Goal: Task Accomplishment & Management: Manage account settings

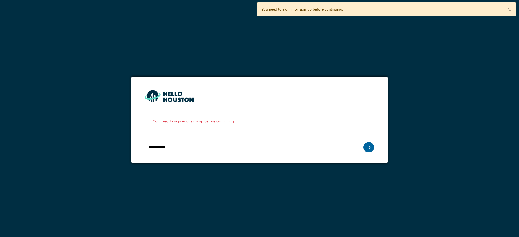
click at [368, 146] on icon at bounding box center [369, 147] width 4 height 4
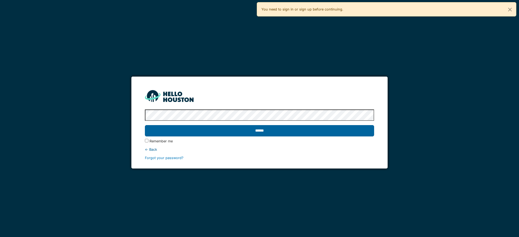
click at [273, 133] on input "******" at bounding box center [259, 130] width 229 height 11
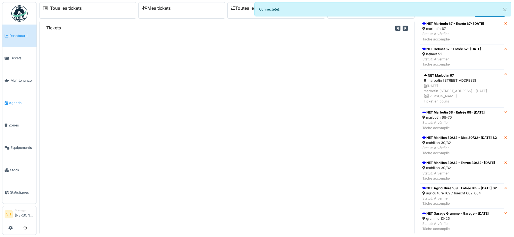
click at [15, 101] on span "Agenda" at bounding box center [21, 102] width 25 height 5
click at [15, 100] on span "Agenda" at bounding box center [21, 102] width 25 height 5
click at [20, 101] on span "Agenda" at bounding box center [21, 102] width 25 height 5
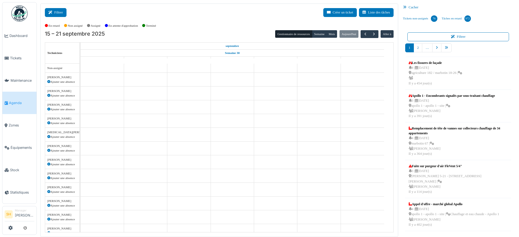
click at [56, 13] on button "Filtrer" at bounding box center [56, 12] width 22 height 9
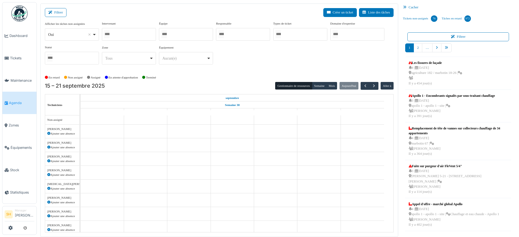
click at [191, 35] on div at bounding box center [186, 34] width 54 height 13
click at [245, 69] on div "Afficher les tâches non assignées *** Oui Remove item Oui Non Intervenant Abdel…" at bounding box center [219, 47] width 348 height 52
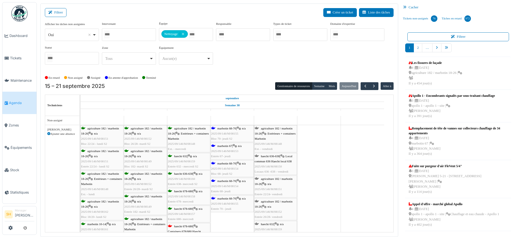
scroll to position [68, 0]
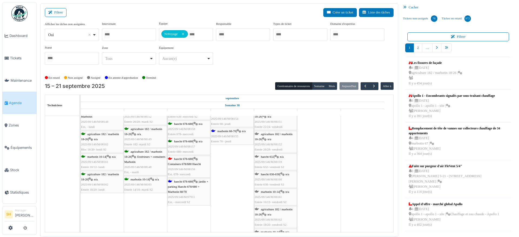
click at [192, 182] on span "haecht 678-680" at bounding box center [183, 181] width 19 height 3
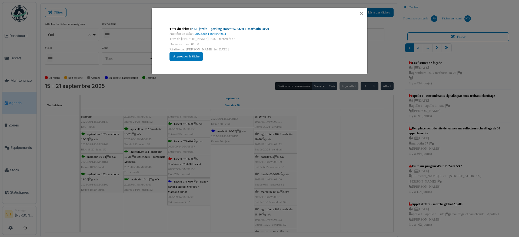
click at [211, 29] on link "NET jardin + parking Haecht 678/680 + Marbotin 68/70" at bounding box center [230, 29] width 78 height 4
click at [323, 173] on div "Titre du ticket : NET jardin + parking Haecht 678/680 + Marbotin 68/70 Numéro d…" at bounding box center [259, 118] width 519 height 237
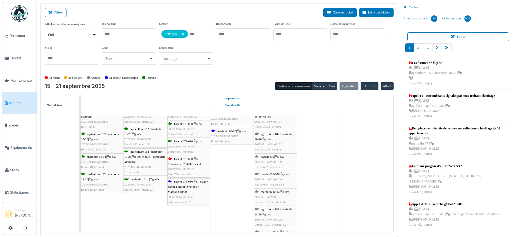
click at [187, 157] on span "haecht 678-680" at bounding box center [183, 158] width 19 height 3
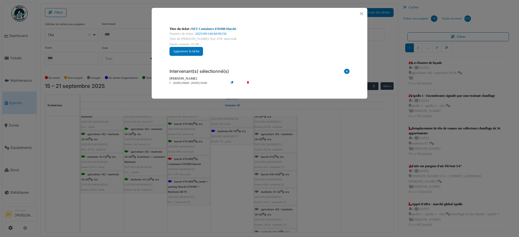
click at [207, 30] on link "NET Containers 678/680 Haecht" at bounding box center [213, 29] width 45 height 4
click at [341, 168] on div "Titre du ticket : NET Containers 678/680 Haecht Numéro de ticket : 2025/09/146/…" at bounding box center [259, 118] width 519 height 237
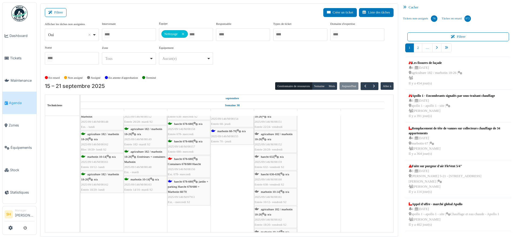
click at [190, 182] on span "haecht 678-680" at bounding box center [183, 181] width 19 height 3
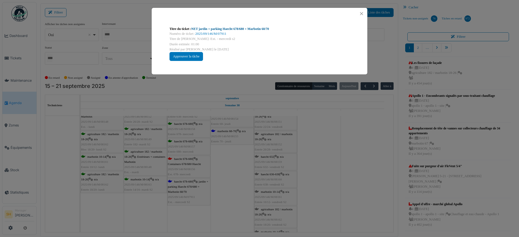
click at [222, 28] on link "NET jardin + parking Haecht 678/680 + Marbotin 68/70" at bounding box center [230, 29] width 78 height 4
click at [344, 147] on div "Titre du ticket : NET jardin + parking Haecht 678/680 + Marbotin 68/70 Numéro d…" at bounding box center [259, 118] width 519 height 237
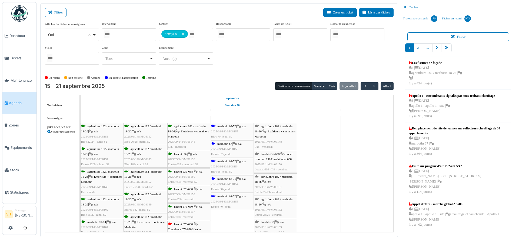
scroll to position [0, 0]
click at [229, 129] on span "marbotin 68-70" at bounding box center [226, 128] width 19 height 3
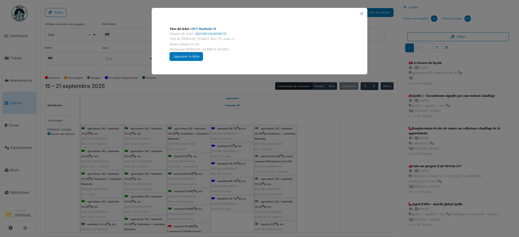
click at [206, 31] on div "Titre du ticket : NET Marbotin 70" at bounding box center [259, 28] width 180 height 5
click at [202, 29] on link "NET Marbotin 70" at bounding box center [203, 29] width 25 height 4
drag, startPoint x: 305, startPoint y: 138, endPoint x: 300, endPoint y: 141, distance: 5.3
click at [303, 139] on div "Titre du ticket : NET Marbotin 70 Numéro de ticket : 2025/09/146/M/08155 Titre …" at bounding box center [259, 118] width 519 height 237
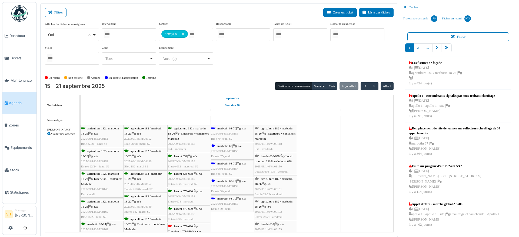
click at [81, 147] on div "agriculture 182 / marbotin 18-26 | n/a 2025/09/146/M/08151 Bloc 22/24 - lundi S…" at bounding box center [81, 221] width 0 height 192
click at [229, 146] on span "marbotin 67" at bounding box center [224, 146] width 15 height 3
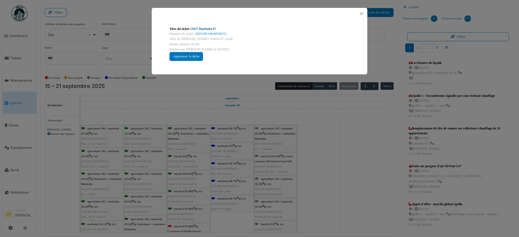
click at [194, 29] on link "NET Marbotin 67" at bounding box center [203, 29] width 25 height 4
drag, startPoint x: 317, startPoint y: 185, endPoint x: 311, endPoint y: 184, distance: 6.6
click at [318, 185] on div "Titre du ticket : NET Marbotin 67 Numéro de ticket : 2025/09/146/M/08153 Titre …" at bounding box center [259, 118] width 519 height 237
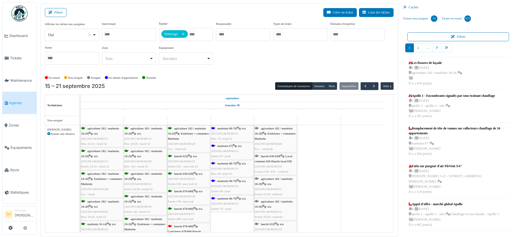
click at [233, 165] on div "marbotin 68-70 | n/a 2025/09/146/M/08154 Bloc 68- jeudi S2" at bounding box center [232, 169] width 42 height 16
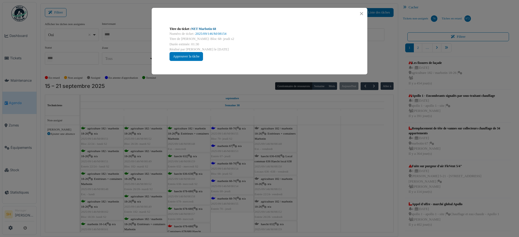
click at [206, 28] on link "NET Marbotin 68" at bounding box center [203, 29] width 25 height 4
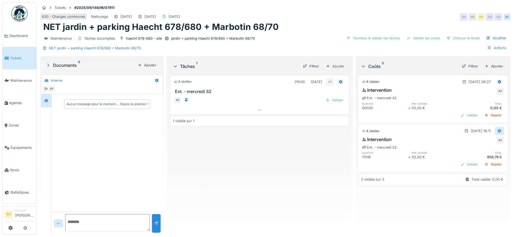
click at [497, 130] on icon at bounding box center [499, 131] width 4 height 4
click at [491, 142] on div "Modifier" at bounding box center [493, 143] width 26 height 8
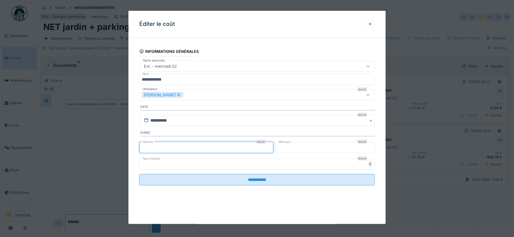
click at [154, 145] on input "**" at bounding box center [206, 147] width 134 height 11
type input "*"
click at [372, 22] on div at bounding box center [370, 23] width 4 height 5
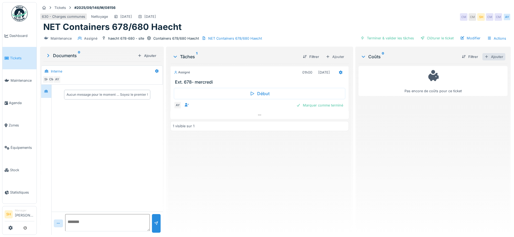
click at [492, 57] on div "Ajouter" at bounding box center [493, 56] width 23 height 7
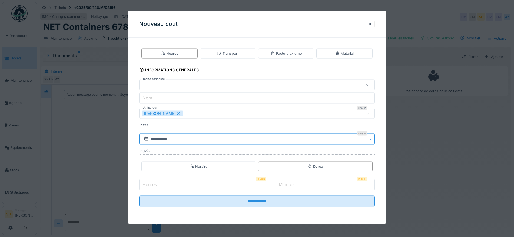
click at [171, 138] on input "**********" at bounding box center [256, 139] width 235 height 11
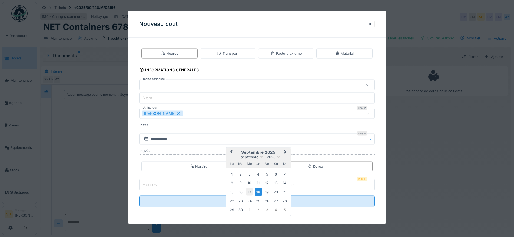
click at [248, 191] on div "17" at bounding box center [249, 192] width 7 height 7
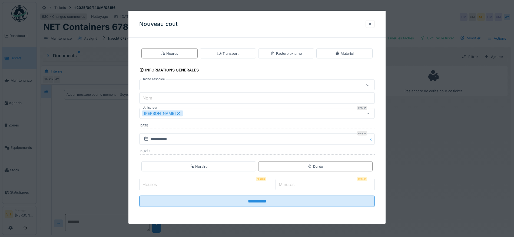
click at [177, 113] on icon at bounding box center [178, 113] width 3 height 3
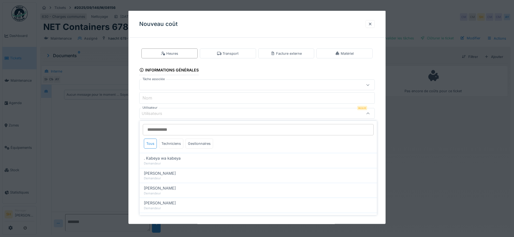
click at [174, 111] on div "Utilisateurs" at bounding box center [243, 114] width 203 height 6
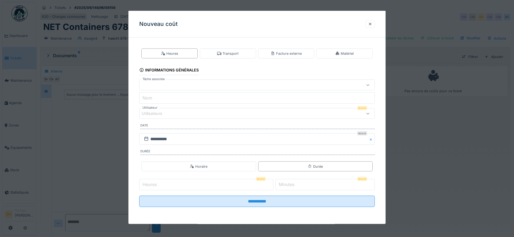
click at [173, 112] on div "Utilisateurs" at bounding box center [243, 114] width 203 height 6
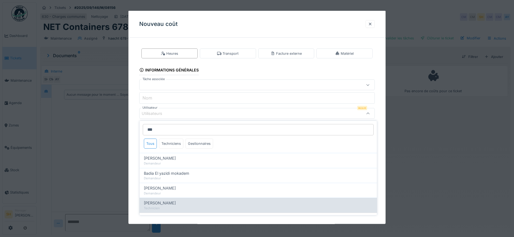
type input "***"
click at [185, 204] on div "[PERSON_NAME]" at bounding box center [258, 203] width 229 height 6
type input "*****"
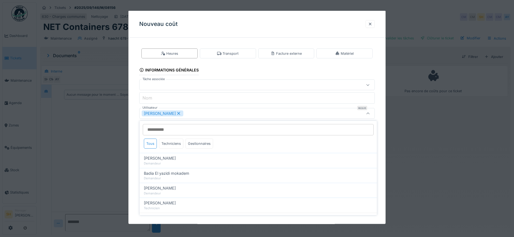
click at [385, 161] on div "**********" at bounding box center [256, 132] width 257 height 180
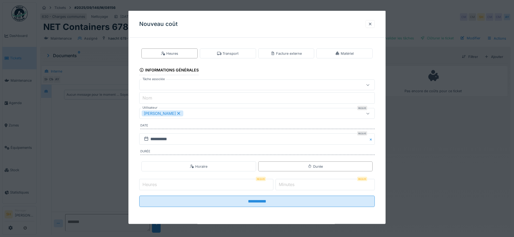
click at [206, 187] on input "Heures" at bounding box center [206, 184] width 134 height 11
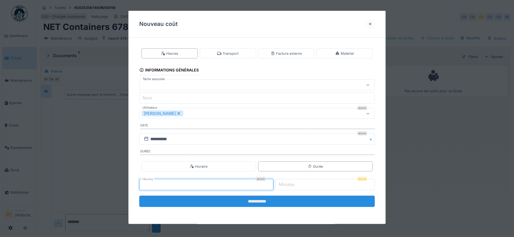
type input "*"
click at [297, 204] on input "**********" at bounding box center [256, 201] width 235 height 11
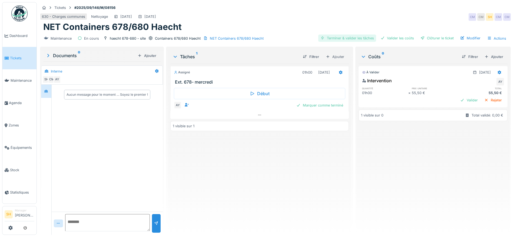
click at [345, 37] on div "Terminer & valider les tâches" at bounding box center [347, 38] width 58 height 7
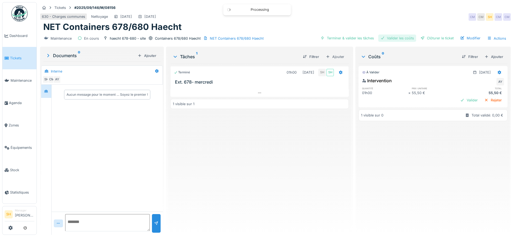
click at [395, 40] on div "Valider les coûts" at bounding box center [397, 38] width 38 height 7
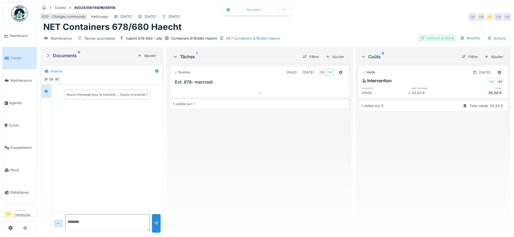
click at [424, 40] on div "Clôturer le ticket" at bounding box center [437, 38] width 38 height 7
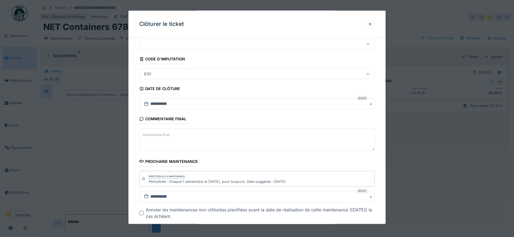
scroll to position [34, 0]
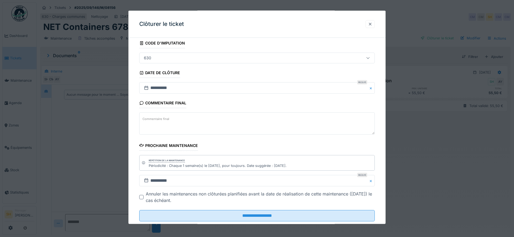
click at [372, 23] on div at bounding box center [370, 23] width 4 height 5
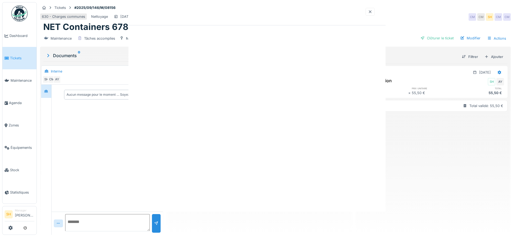
scroll to position [0, 0]
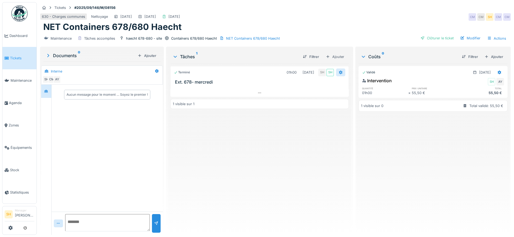
click at [336, 70] on div at bounding box center [340, 73] width 9 height 8
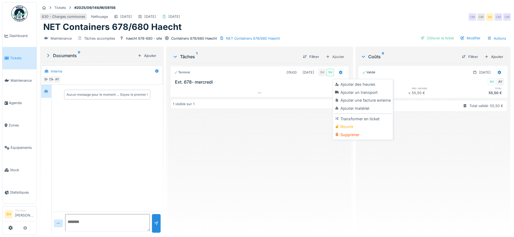
click at [347, 125] on div "Rouvrir" at bounding box center [363, 127] width 58 height 8
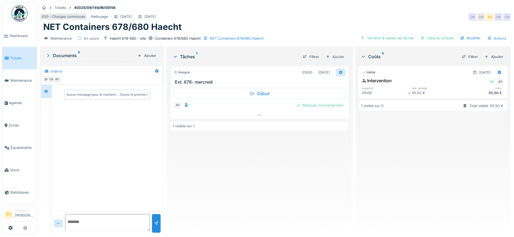
click at [339, 72] on icon at bounding box center [341, 73] width 4 height 4
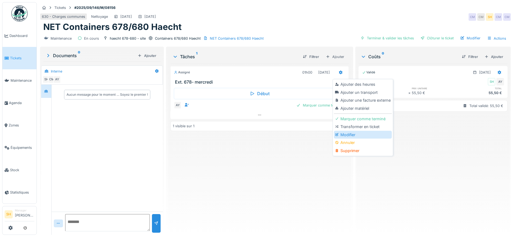
click at [348, 133] on div "Modifier" at bounding box center [363, 135] width 58 height 8
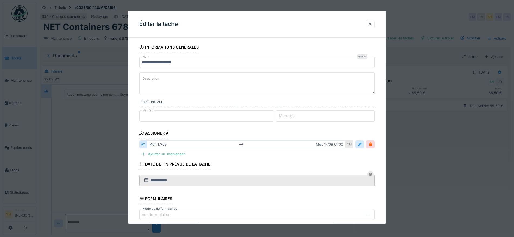
click at [372, 24] on div at bounding box center [370, 23] width 4 height 5
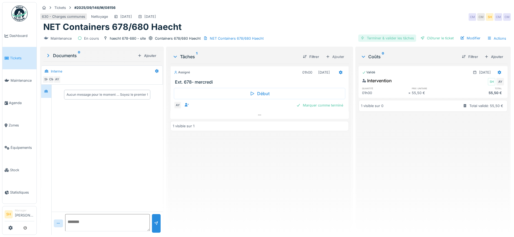
drag, startPoint x: 369, startPoint y: 37, endPoint x: 392, endPoint y: 37, distance: 23.2
click at [371, 38] on div "Terminer & valider les tâches" at bounding box center [387, 38] width 58 height 7
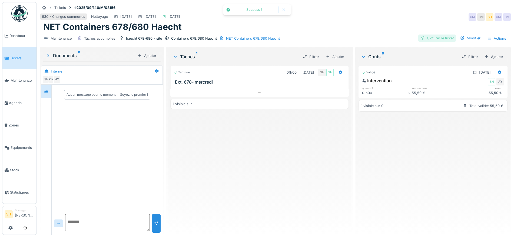
click at [425, 37] on div "Clôturer le ticket" at bounding box center [437, 38] width 38 height 7
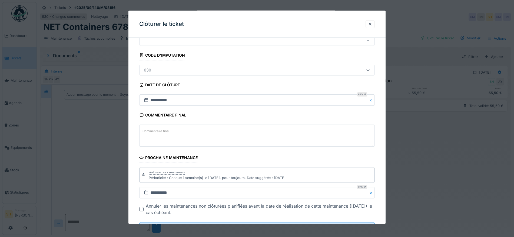
scroll to position [46, 0]
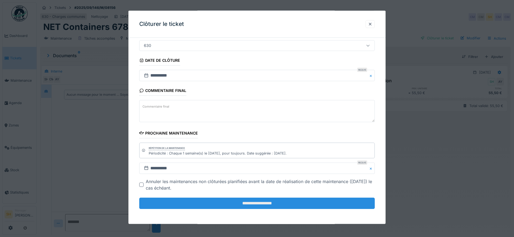
click at [254, 203] on input "**********" at bounding box center [256, 203] width 235 height 11
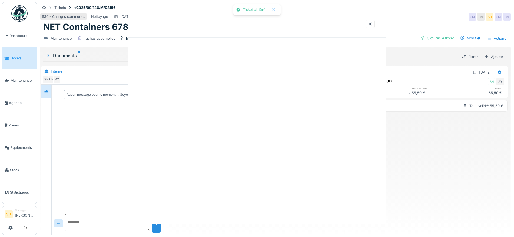
scroll to position [0, 0]
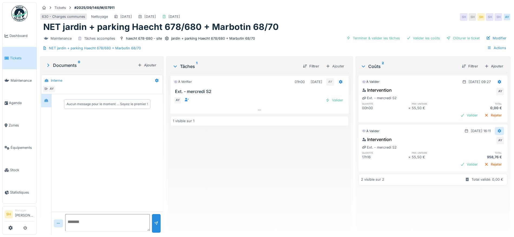
click at [497, 130] on icon at bounding box center [499, 131] width 4 height 4
click at [488, 142] on div "Modifier" at bounding box center [493, 143] width 26 height 8
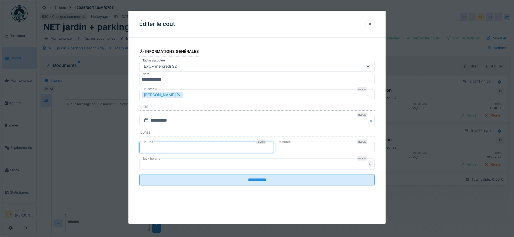
drag, startPoint x: 166, startPoint y: 147, endPoint x: 142, endPoint y: 145, distance: 24.4
click at [142, 145] on input "**" at bounding box center [206, 147] width 134 height 11
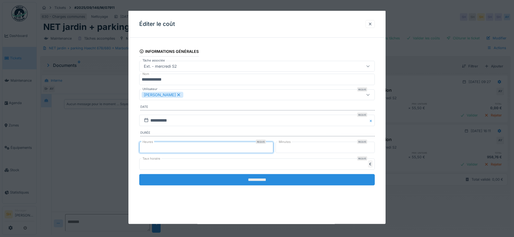
type input "*"
click at [273, 181] on input "**********" at bounding box center [256, 179] width 235 height 11
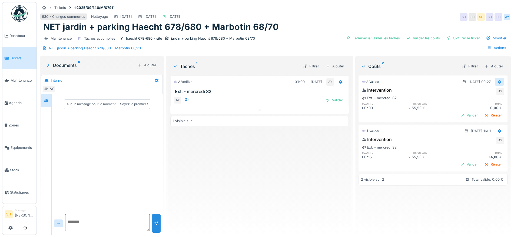
click at [497, 80] on icon at bounding box center [499, 82] width 4 height 4
click at [494, 101] on div "Supprimer" at bounding box center [493, 102] width 26 height 8
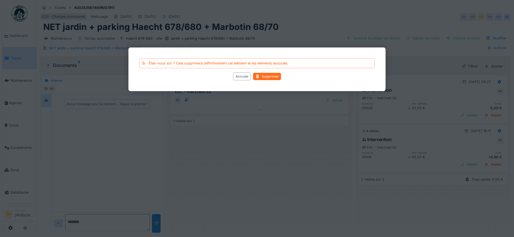
click at [267, 76] on div "Supprimer" at bounding box center [267, 76] width 28 height 7
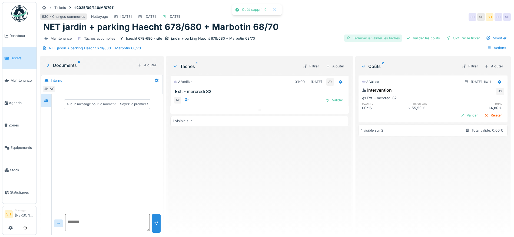
click at [359, 39] on div "Terminer & valider les tâches" at bounding box center [373, 38] width 58 height 7
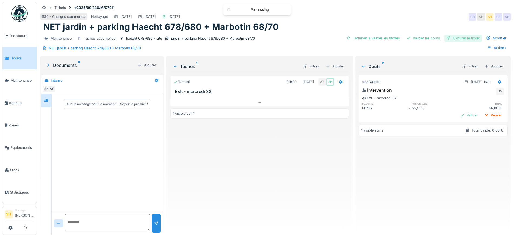
drag, startPoint x: 413, startPoint y: 38, endPoint x: 453, endPoint y: 38, distance: 40.3
click at [417, 38] on div "Valider les coûts" at bounding box center [423, 38] width 38 height 7
click at [458, 38] on div "Clôturer le ticket" at bounding box center [463, 38] width 38 height 7
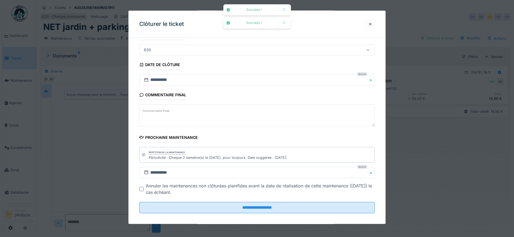
scroll to position [46, 0]
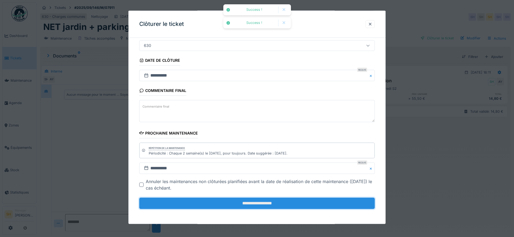
click at [289, 202] on input "**********" at bounding box center [256, 203] width 235 height 11
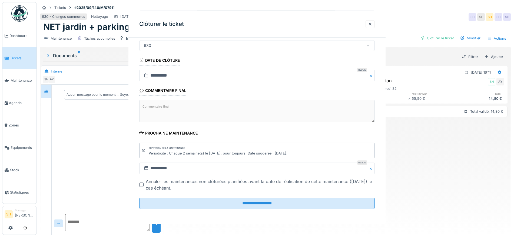
scroll to position [0, 0]
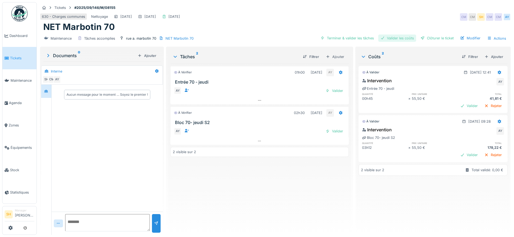
drag, startPoint x: 346, startPoint y: 36, endPoint x: 379, endPoint y: 38, distance: 33.3
click at [349, 37] on div "Terminer & valider les tâches" at bounding box center [347, 38] width 58 height 7
drag, startPoint x: 392, startPoint y: 38, endPoint x: 432, endPoint y: 37, distance: 40.0
click at [393, 38] on div "Valider les coûts" at bounding box center [397, 38] width 38 height 7
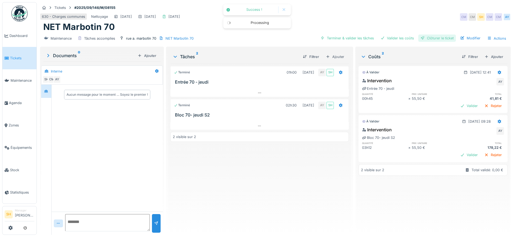
click at [434, 36] on div "Clôturer le ticket" at bounding box center [437, 38] width 38 height 7
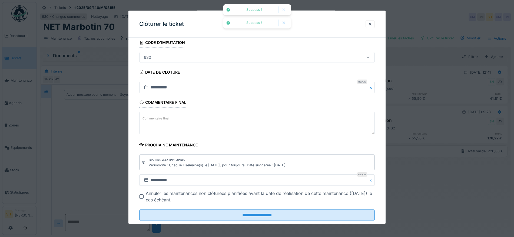
scroll to position [46, 0]
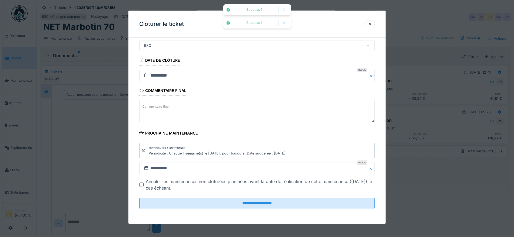
drag, startPoint x: 295, startPoint y: 205, endPoint x: 274, endPoint y: 186, distance: 27.8
click at [295, 205] on input "**********" at bounding box center [256, 203] width 235 height 11
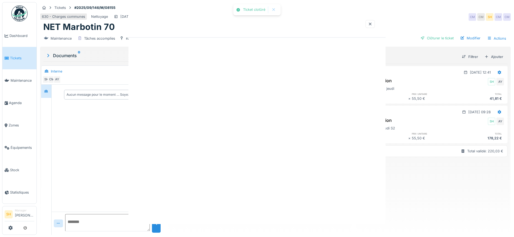
scroll to position [0, 0]
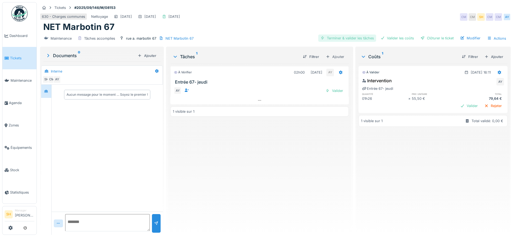
click at [347, 37] on div "Terminer & valider les tâches" at bounding box center [347, 38] width 58 height 7
drag, startPoint x: 389, startPoint y: 37, endPoint x: 409, endPoint y: 36, distance: 20.3
click at [390, 37] on div "Valider les coûts" at bounding box center [397, 38] width 38 height 7
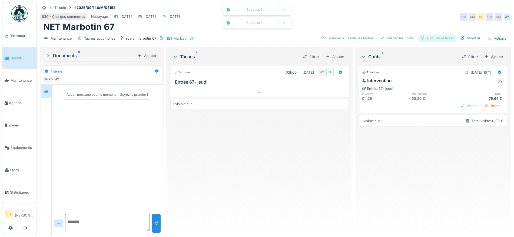
click at [420, 38] on div "Clôturer le ticket" at bounding box center [437, 38] width 38 height 7
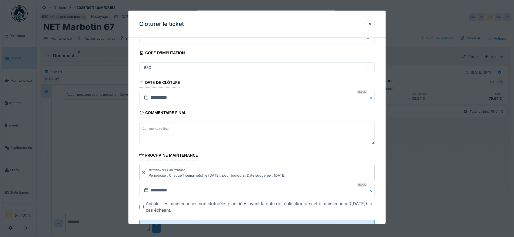
scroll to position [46, 0]
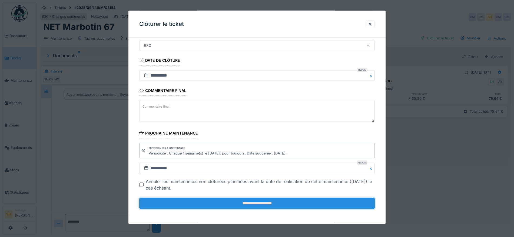
click at [263, 206] on input "**********" at bounding box center [256, 203] width 235 height 11
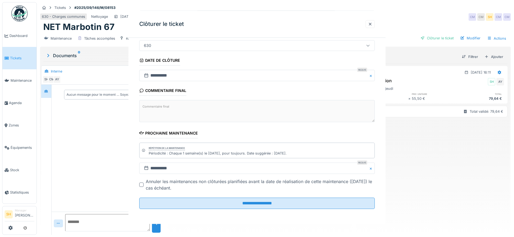
scroll to position [0, 0]
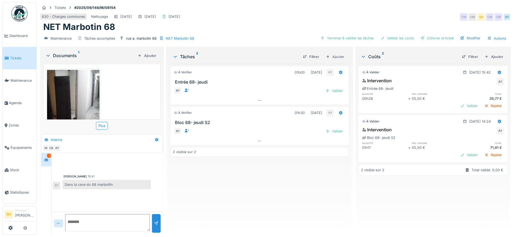
click at [81, 102] on img at bounding box center [73, 105] width 52 height 70
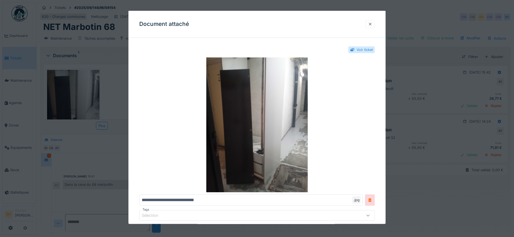
click at [370, 25] on div at bounding box center [370, 23] width 4 height 5
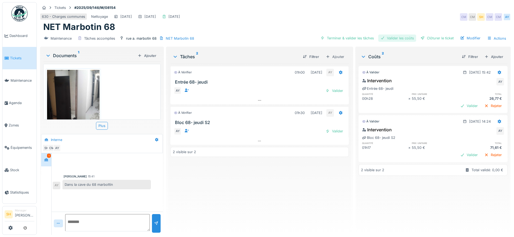
drag, startPoint x: 344, startPoint y: 39, endPoint x: 378, endPoint y: 40, distance: 33.8
click at [346, 39] on div "Terminer & valider les tâches" at bounding box center [347, 38] width 58 height 7
drag, startPoint x: 386, startPoint y: 40, endPoint x: 392, endPoint y: 40, distance: 5.9
click at [387, 40] on div "Valider les coûts" at bounding box center [397, 38] width 38 height 7
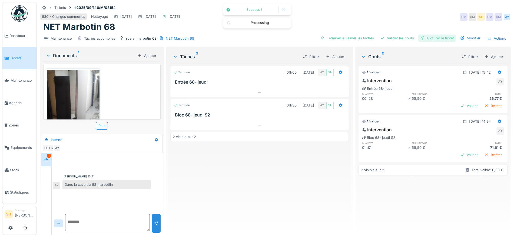
click at [422, 39] on div "Clôturer le ticket" at bounding box center [437, 38] width 38 height 7
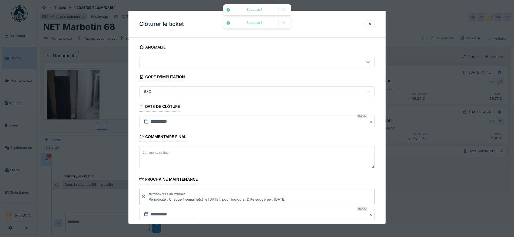
scroll to position [46, 0]
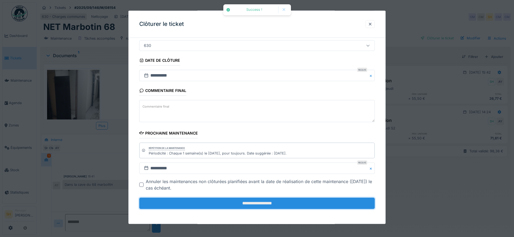
click at [265, 203] on input "**********" at bounding box center [256, 203] width 235 height 11
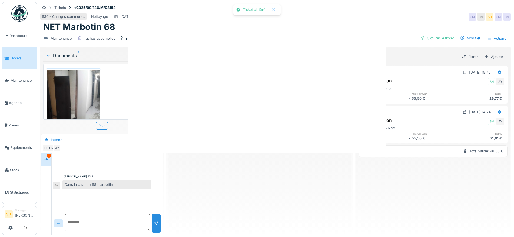
scroll to position [0, 0]
